Goal: Find specific page/section: Find specific page/section

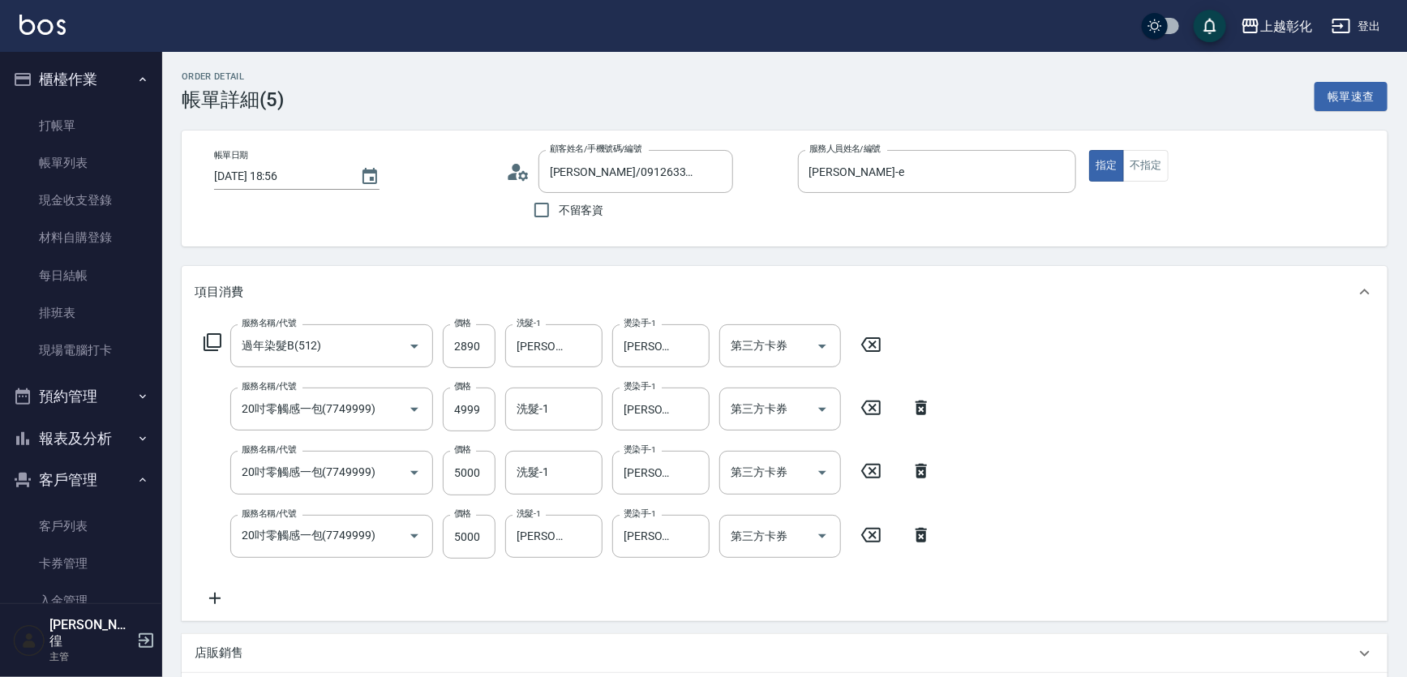
click at [122, 62] on button "櫃檯作業" at bounding box center [80, 79] width 149 height 42
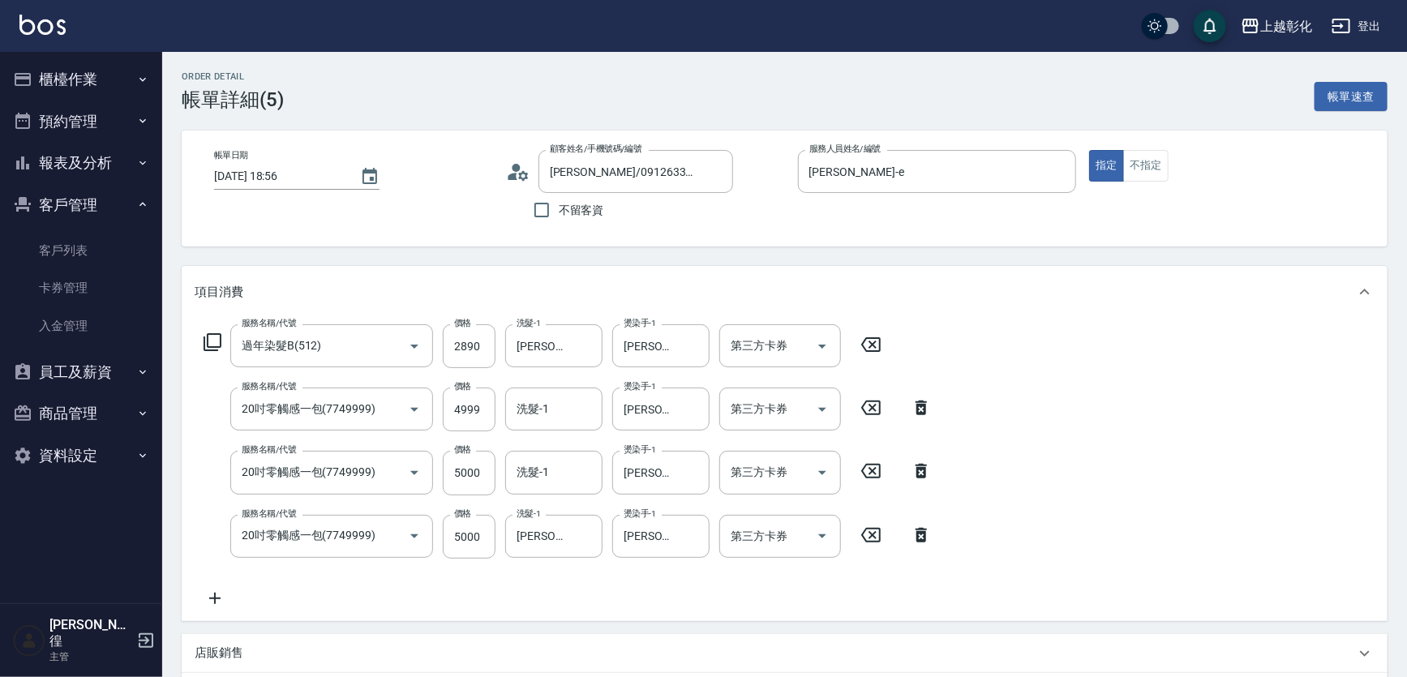
click at [92, 209] on button "客戶管理" at bounding box center [80, 205] width 149 height 42
click at [99, 175] on button "報表及分析" at bounding box center [80, 163] width 149 height 42
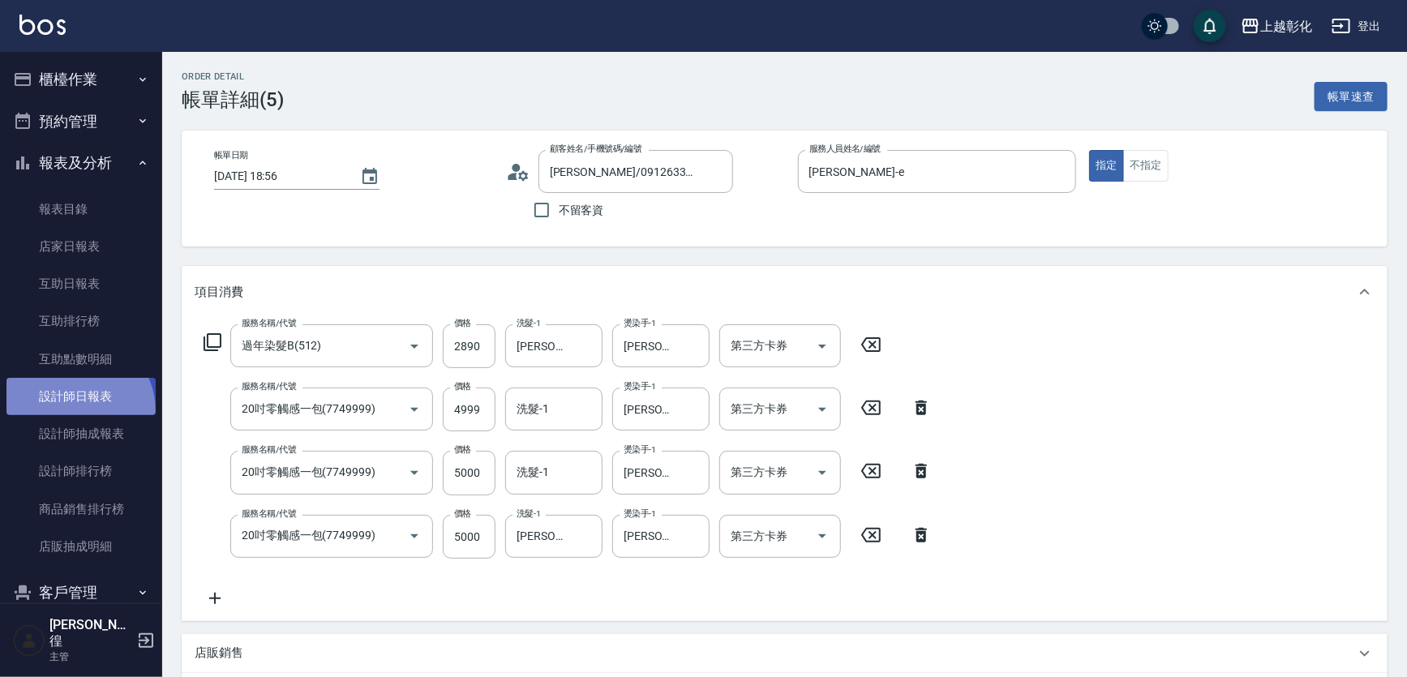
click at [74, 410] on link "設計師日報表" at bounding box center [80, 396] width 149 height 37
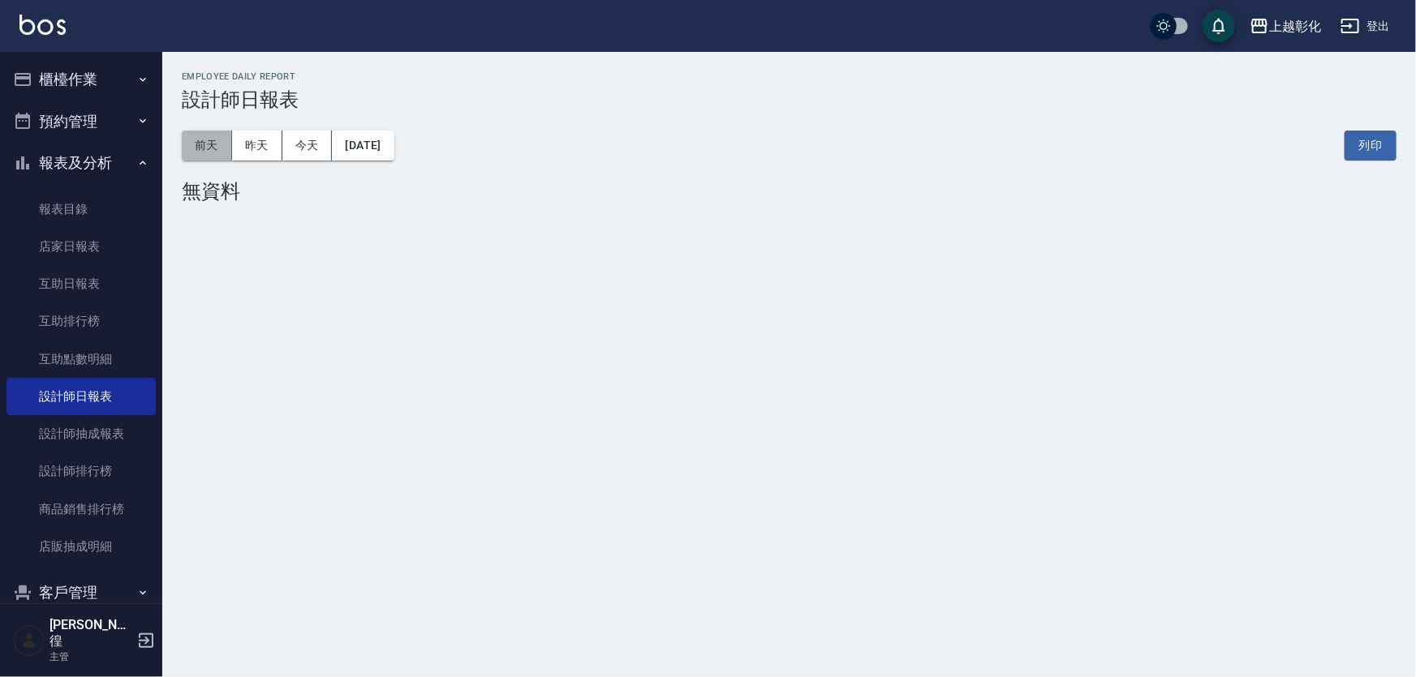
click at [203, 140] on button "前天" at bounding box center [207, 146] width 50 height 30
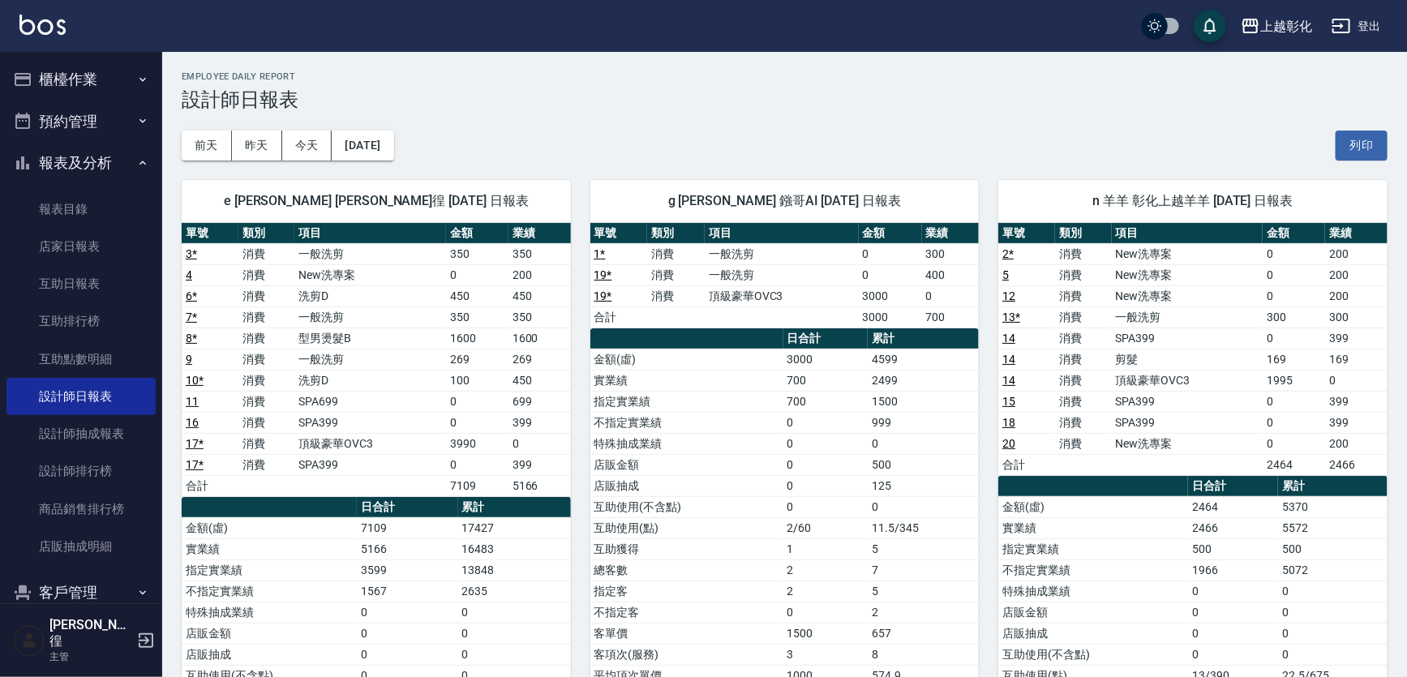
click at [49, 162] on button "報表及分析" at bounding box center [80, 163] width 149 height 42
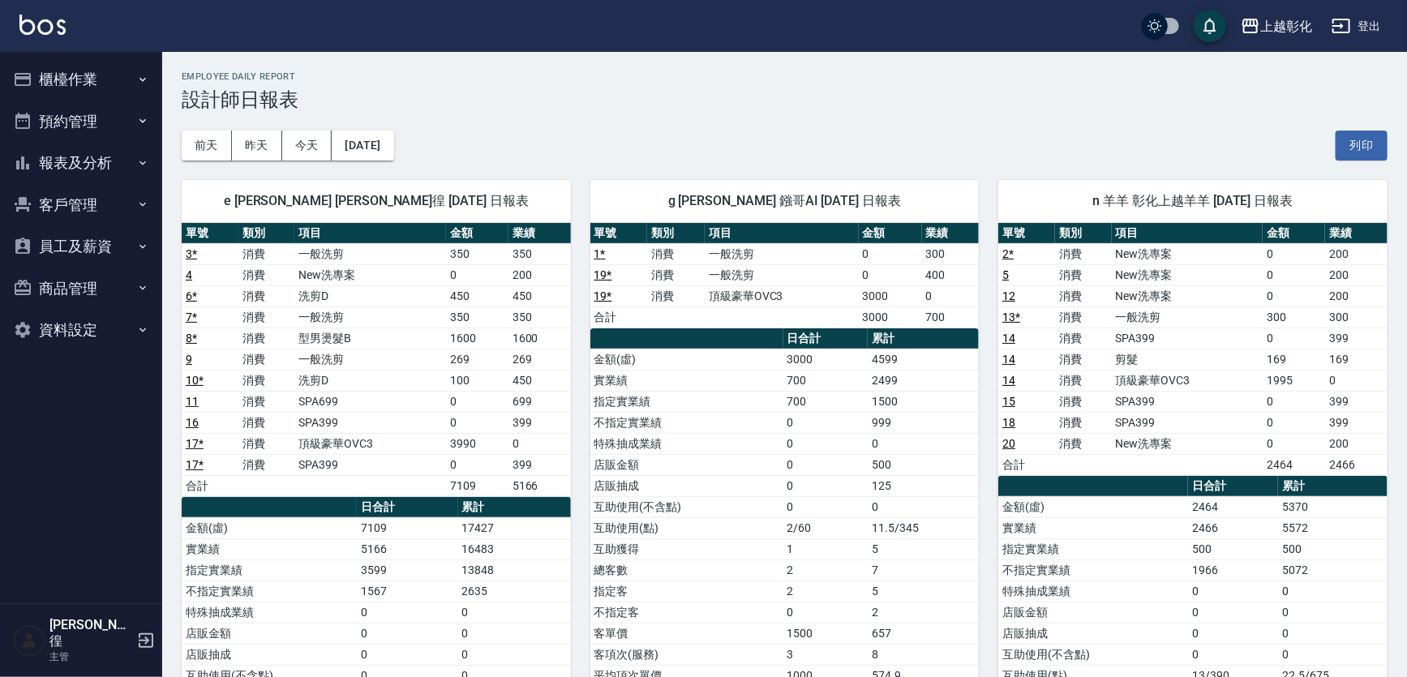
click at [79, 88] on button "櫃檯作業" at bounding box center [80, 79] width 149 height 42
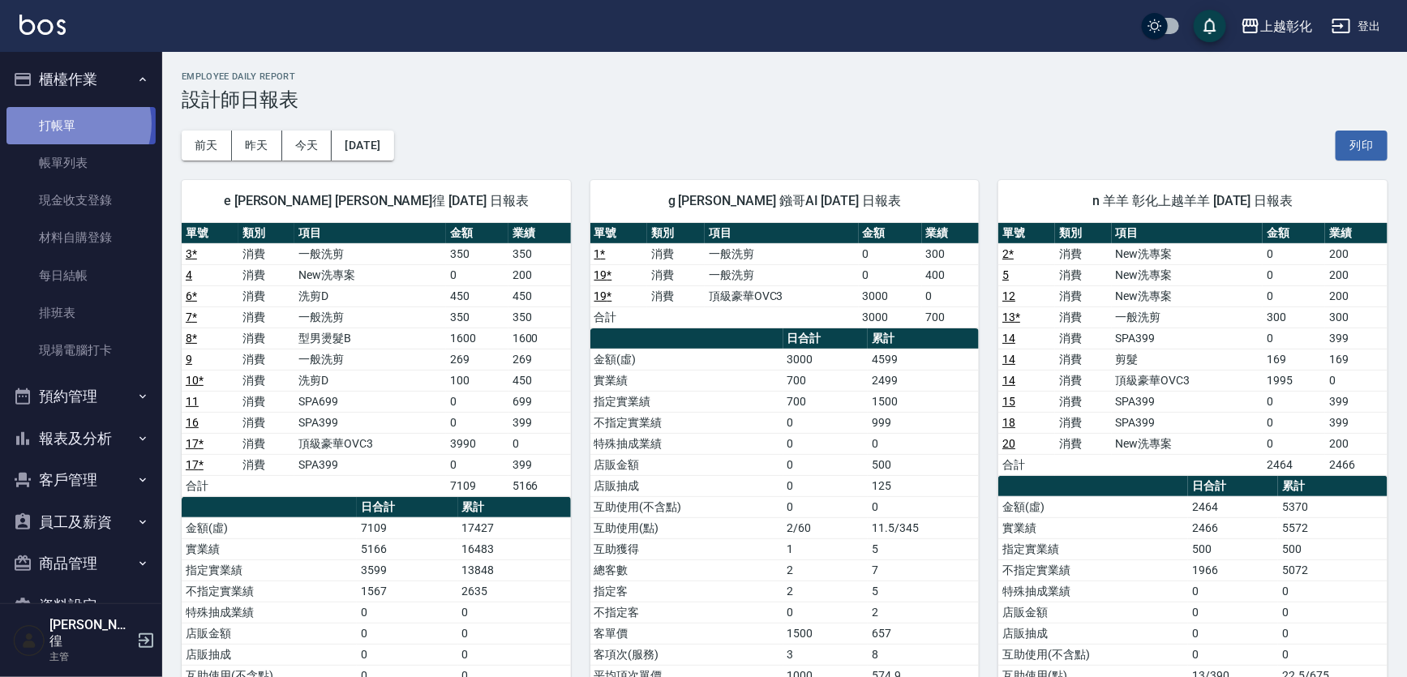
click at [72, 123] on link "打帳單" at bounding box center [80, 125] width 149 height 37
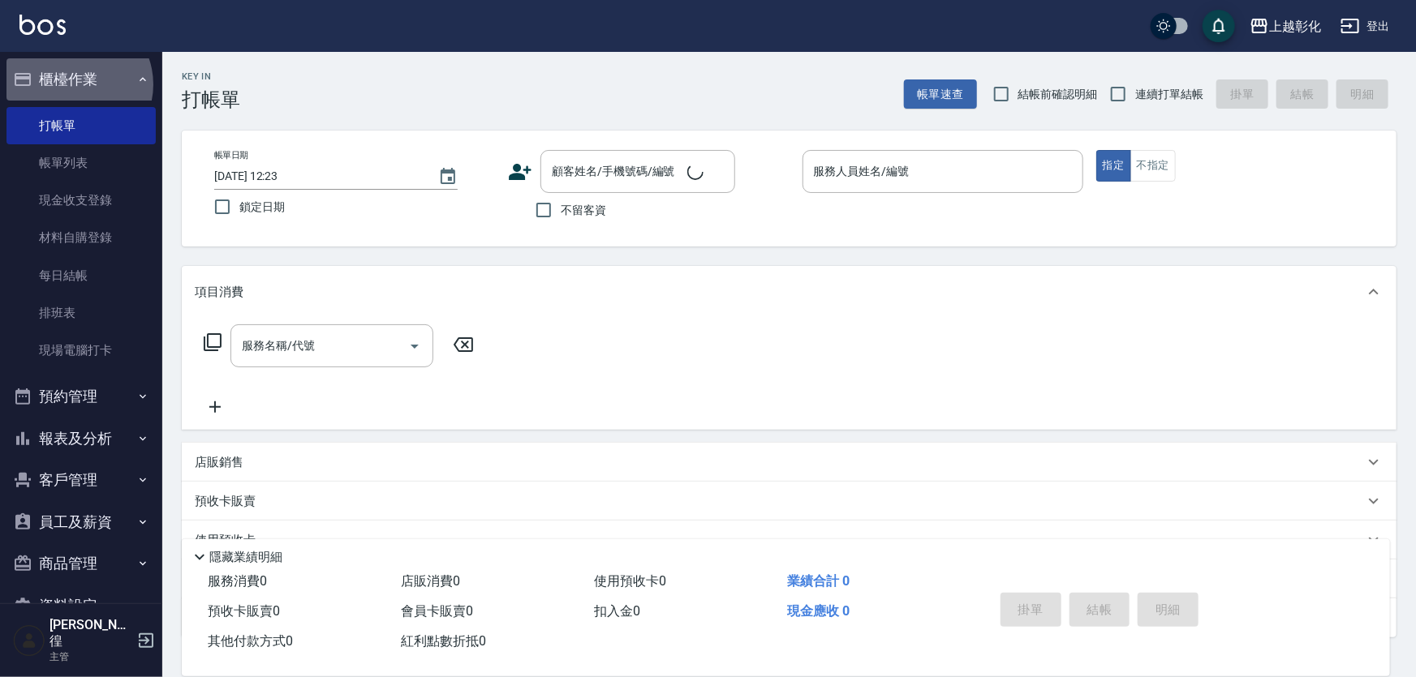
click at [75, 84] on button "櫃檯作業" at bounding box center [80, 79] width 149 height 42
